Goal: Register for event/course

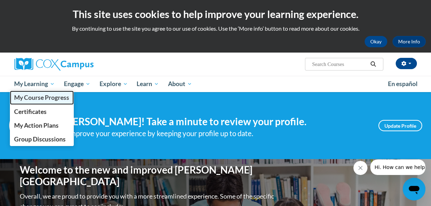
click at [43, 103] on link "My Course Progress" at bounding box center [42, 98] width 64 height 14
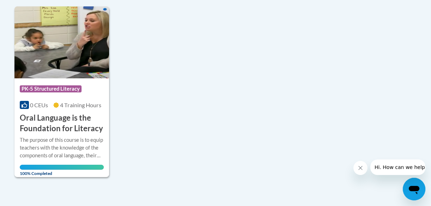
scroll to position [41, 0]
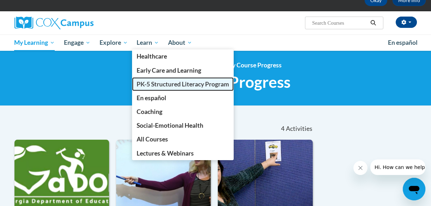
click at [169, 87] on span "PK-5 Structured Literacy Program" at bounding box center [183, 83] width 92 height 7
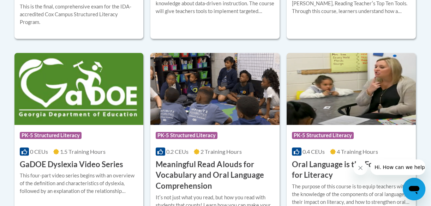
scroll to position [517, 0]
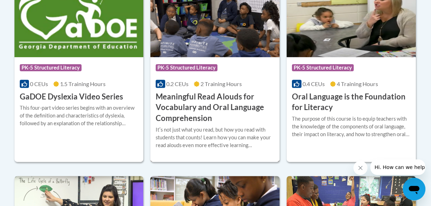
click at [222, 91] on h3 "Meaningful Read Alouds for Vocabulary and Oral Language Comprehension" at bounding box center [215, 107] width 119 height 32
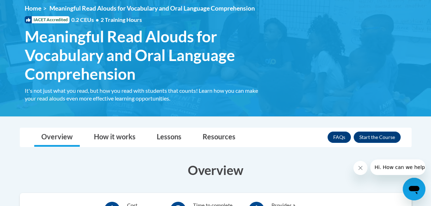
scroll to position [190, 0]
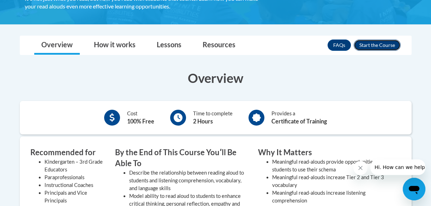
click at [390, 49] on button "Enroll" at bounding box center [376, 45] width 47 height 11
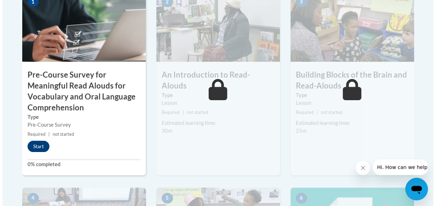
scroll to position [265, 0]
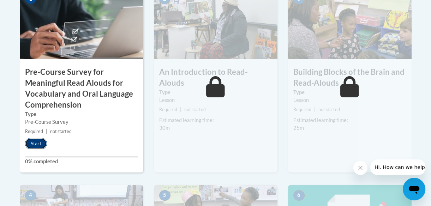
click at [38, 142] on button "Start" at bounding box center [36, 143] width 22 height 11
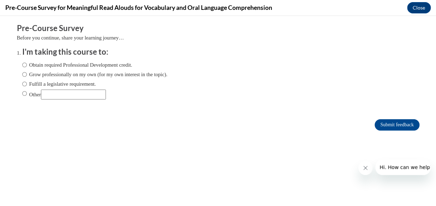
scroll to position [0, 0]
click at [25, 75] on label "Grow professionally on my own (for my own interest in the topic)." at bounding box center [94, 75] width 145 height 8
click at [25, 75] on input "Grow professionally on my own (for my own interest in the topic)." at bounding box center [24, 75] width 5 height 8
radio input "true"
click at [405, 121] on input "Submit feedback" at bounding box center [396, 124] width 44 height 11
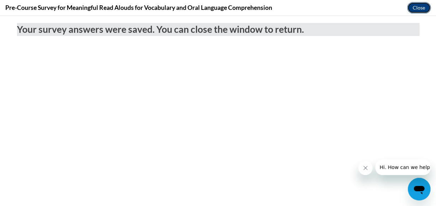
click at [414, 8] on button "Close" at bounding box center [419, 7] width 24 height 11
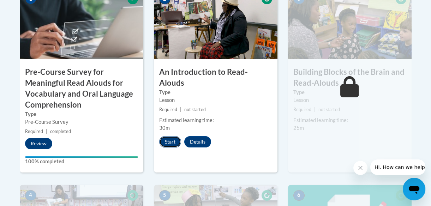
click at [169, 136] on button "Start" at bounding box center [170, 141] width 22 height 11
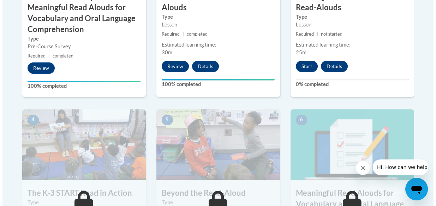
scroll to position [329, 0]
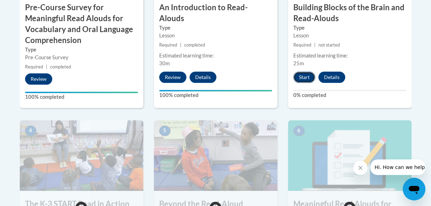
click at [306, 77] on button "Start" at bounding box center [304, 77] width 22 height 11
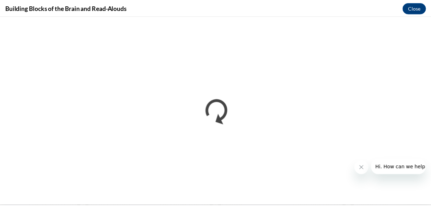
scroll to position [0, 0]
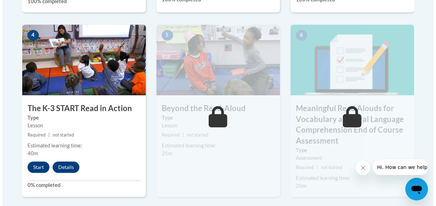
scroll to position [428, 0]
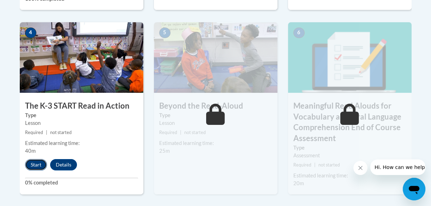
click at [31, 160] on button "Start" at bounding box center [36, 164] width 22 height 11
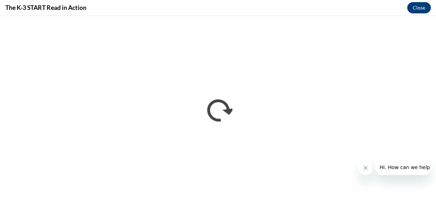
scroll to position [0, 0]
